Goal: Navigation & Orientation: Find specific page/section

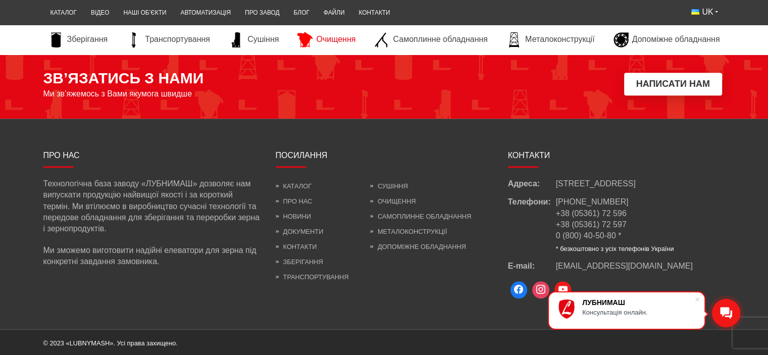
scroll to position [874, 0]
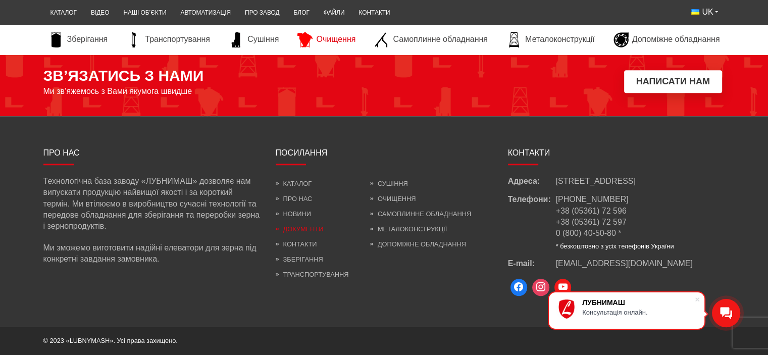
click at [308, 225] on link "Документи" at bounding box center [300, 229] width 48 height 8
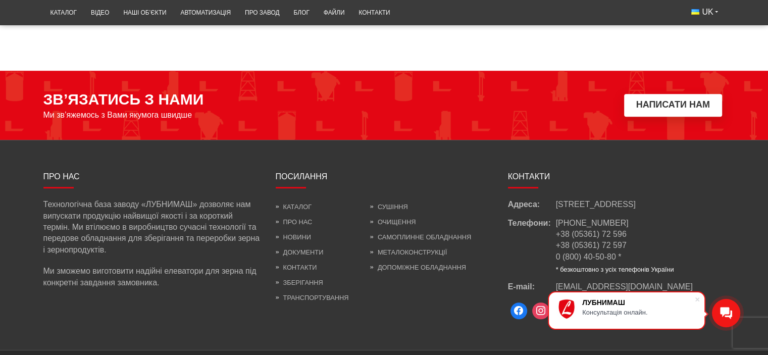
scroll to position [655, 0]
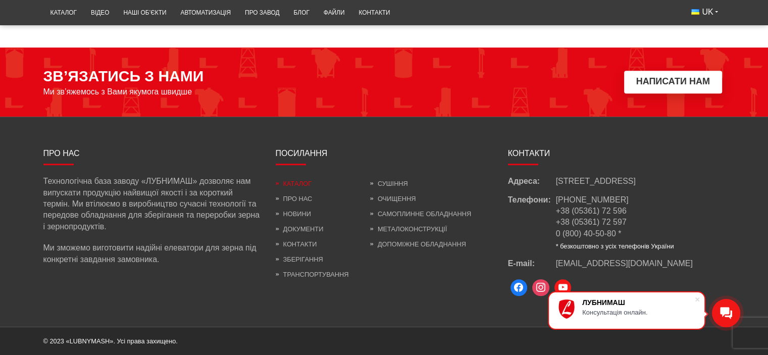
click at [301, 180] on link "Каталог" at bounding box center [294, 184] width 36 height 8
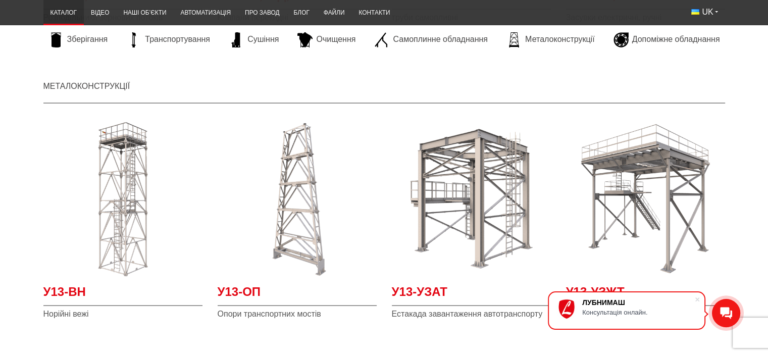
scroll to position [2122, 0]
